Goal: Find specific page/section: Find specific page/section

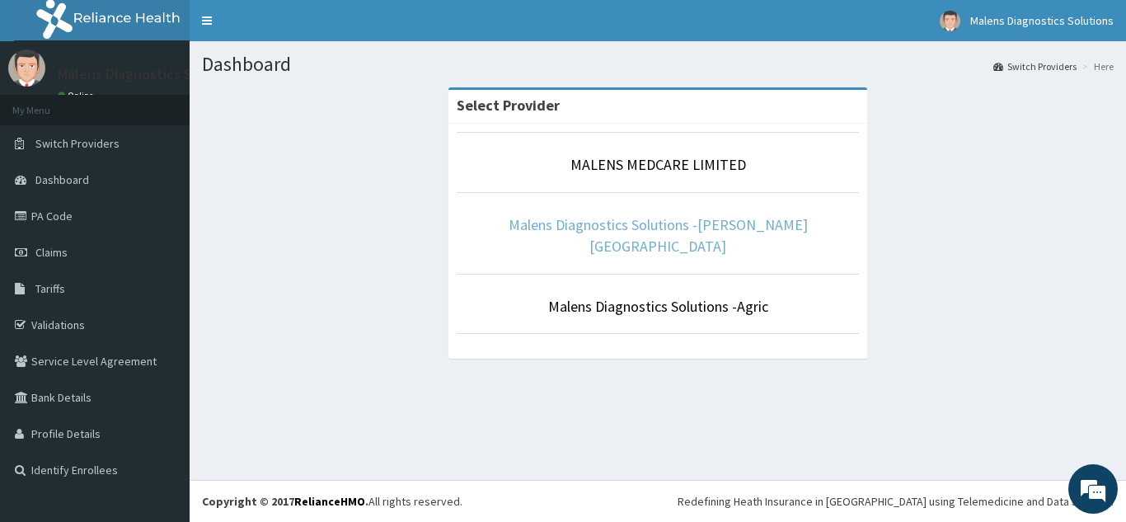
click at [736, 227] on link "Malens Diagnostics Solutions -[PERSON_NAME][GEOGRAPHIC_DATA]" at bounding box center [658, 235] width 299 height 40
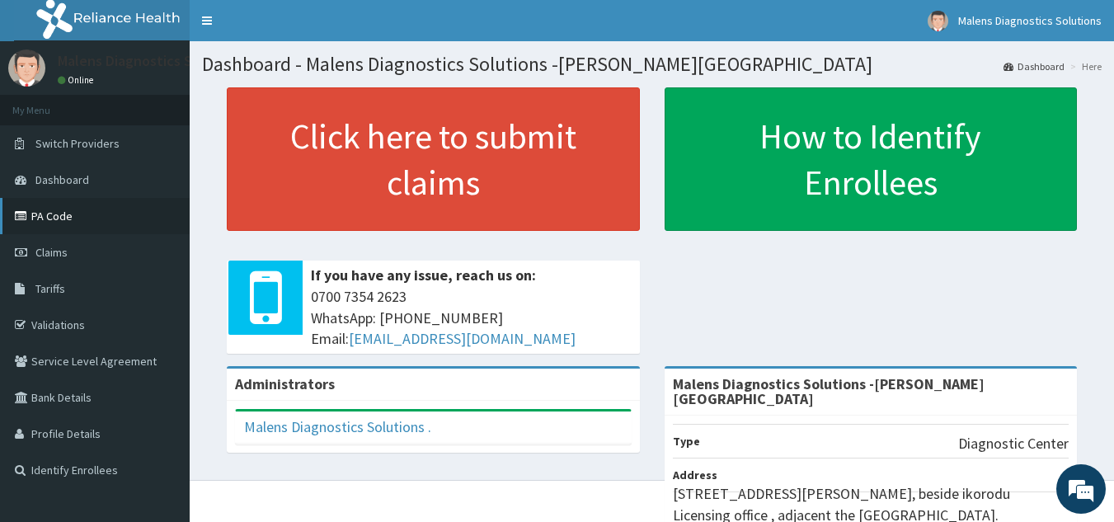
click at [64, 208] on link "PA Code" at bounding box center [95, 216] width 190 height 36
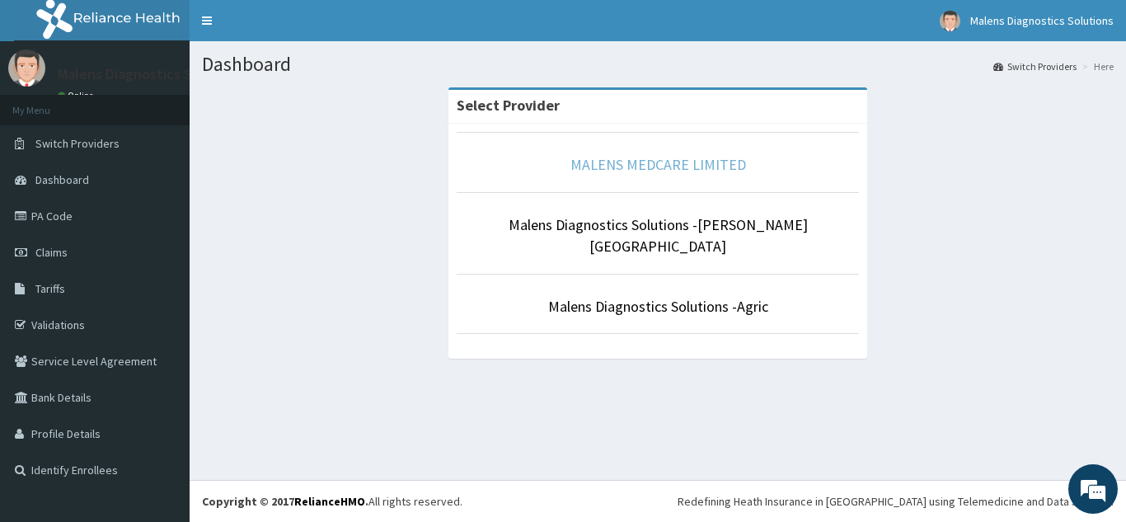
click at [706, 164] on link "MALENS MEDCARE LIMITED" at bounding box center [658, 164] width 176 height 19
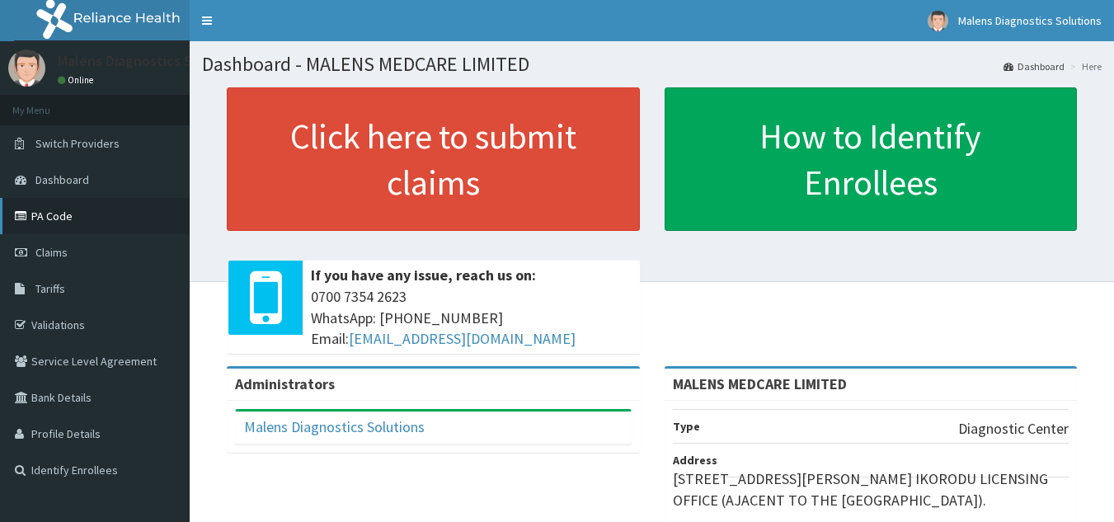
click at [74, 215] on link "PA Code" at bounding box center [95, 216] width 190 height 36
